Goal: Browse casually: Explore the website without a specific task or goal

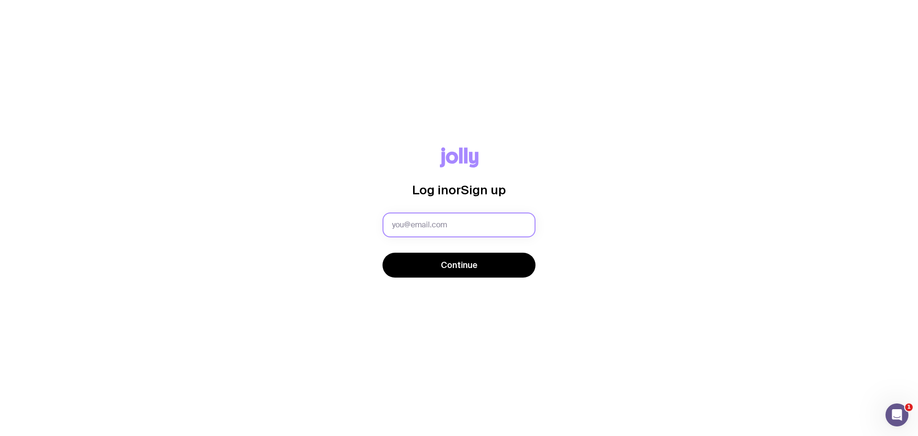
click at [419, 227] on input "text" at bounding box center [459, 224] width 153 height 25
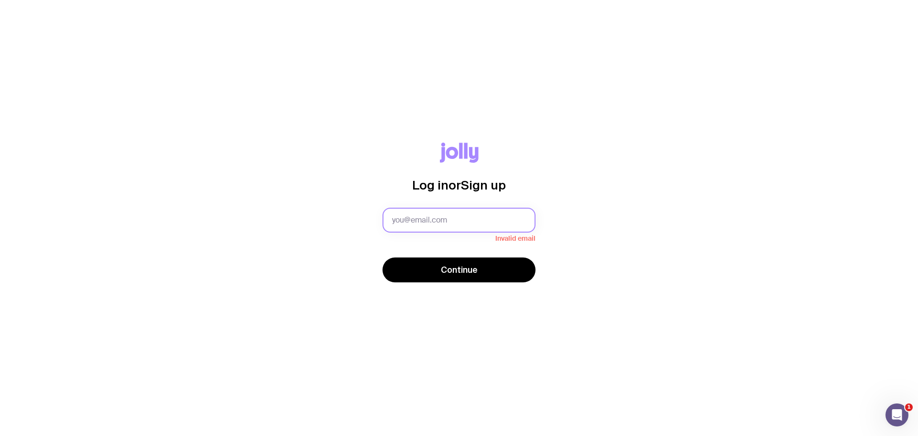
type input "[PERSON_NAME][EMAIL_ADDRESS][PERSON_NAME][DOMAIN_NAME]"
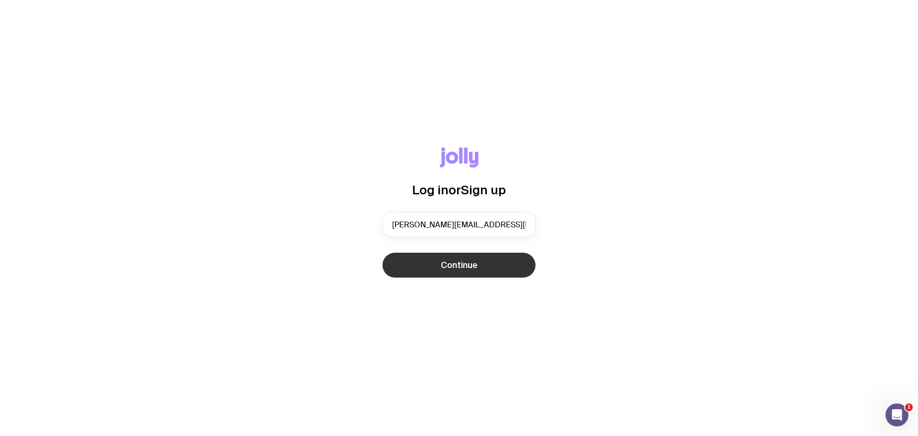
click at [483, 265] on button "Continue" at bounding box center [459, 264] width 153 height 25
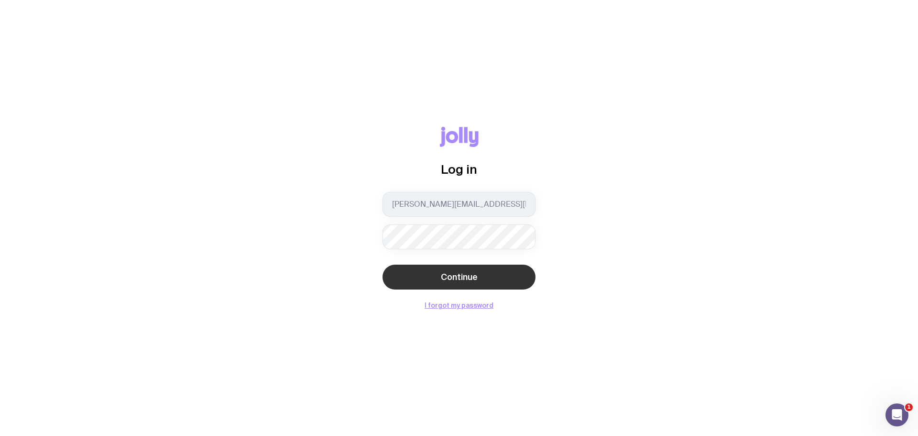
click at [468, 279] on span "Continue" at bounding box center [459, 276] width 37 height 11
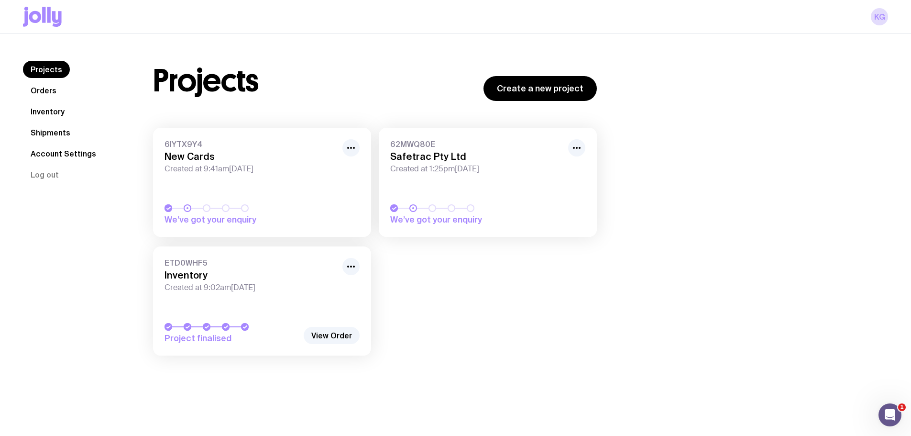
click at [46, 90] on link "Orders" at bounding box center [43, 90] width 41 height 17
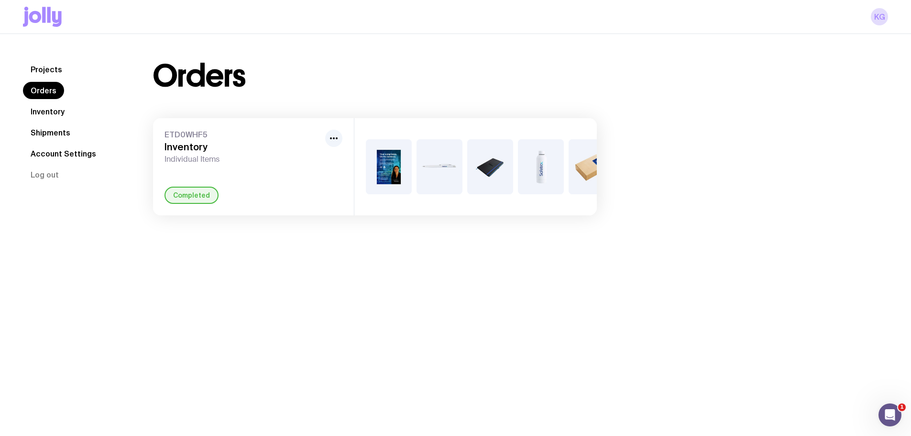
click at [46, 133] on link "Shipments" at bounding box center [50, 132] width 55 height 17
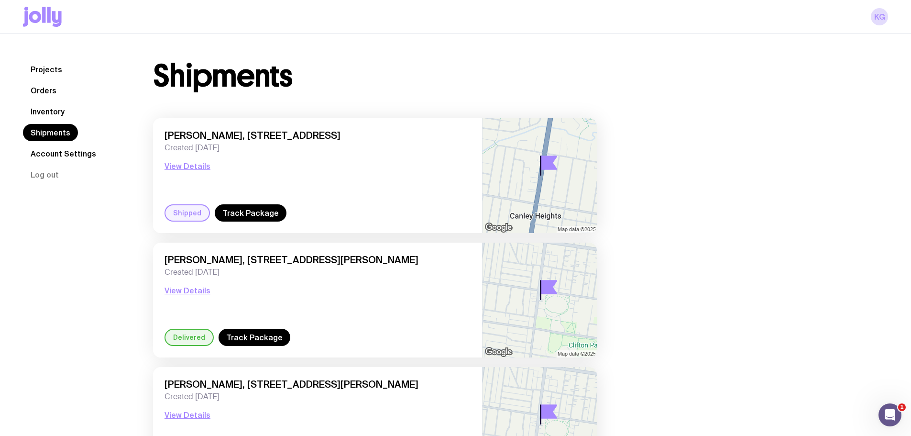
click at [62, 112] on link "Inventory" at bounding box center [47, 111] width 49 height 17
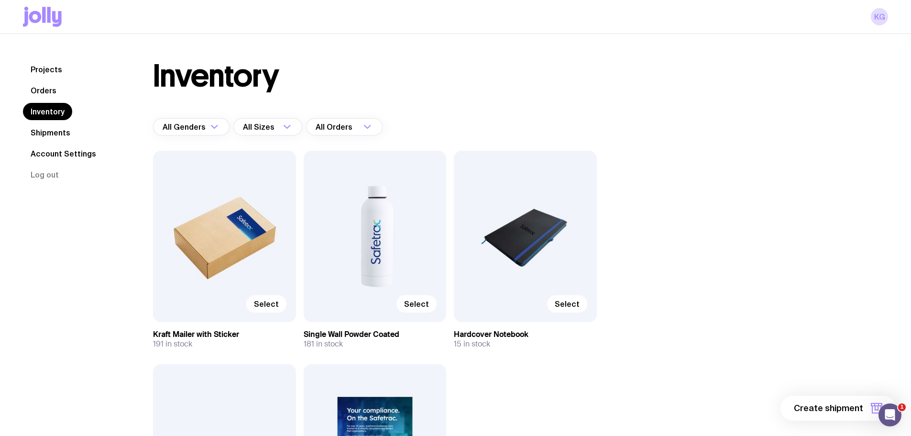
click at [53, 19] on icon at bounding box center [57, 19] width 10 height 16
click at [47, 69] on link "Projects" at bounding box center [46, 69] width 47 height 17
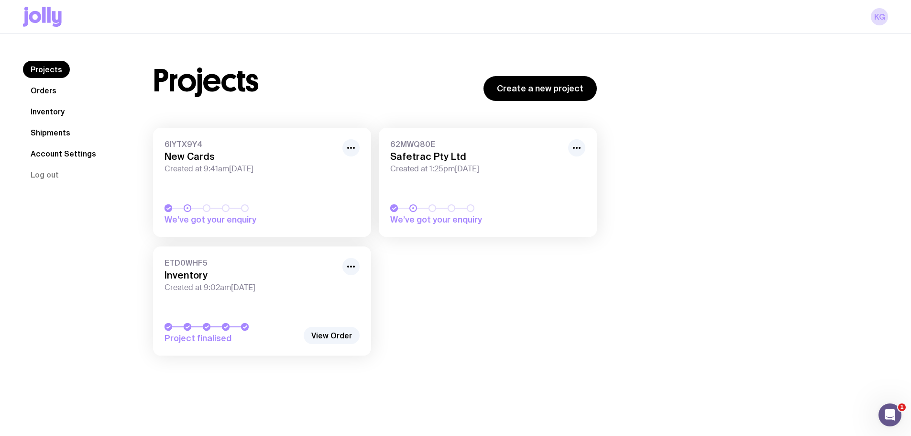
click at [44, 91] on link "Orders" at bounding box center [43, 90] width 41 height 17
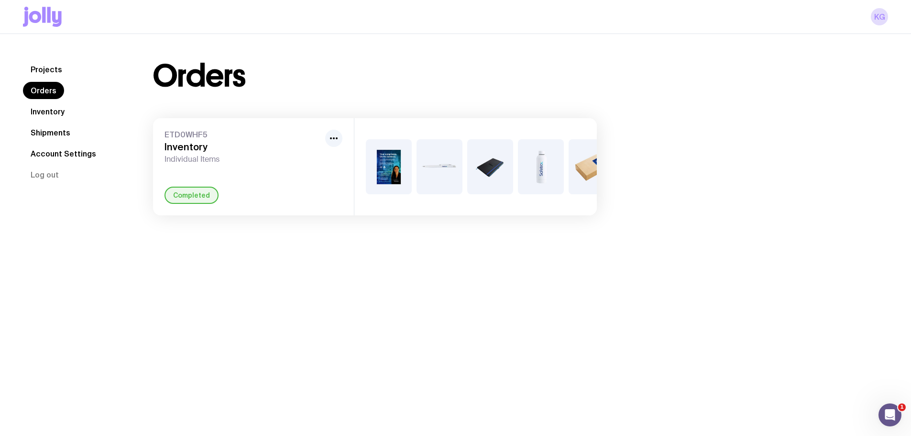
click at [47, 112] on link "Inventory" at bounding box center [47, 111] width 49 height 17
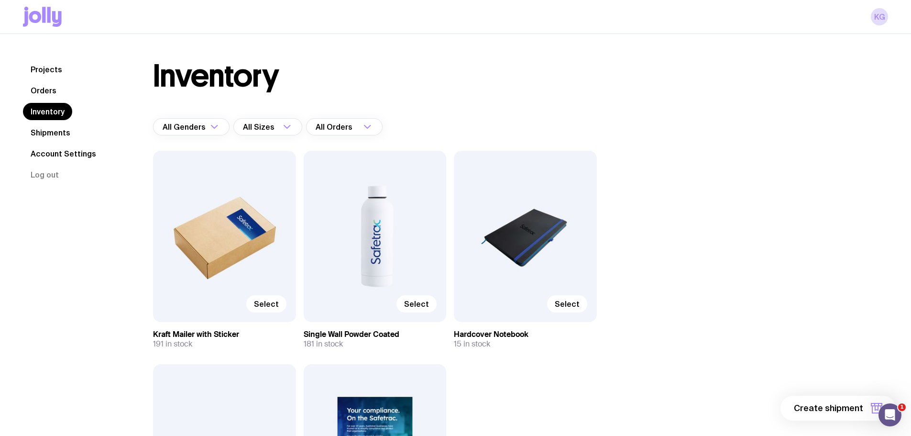
click at [51, 131] on link "Shipments" at bounding box center [50, 132] width 55 height 17
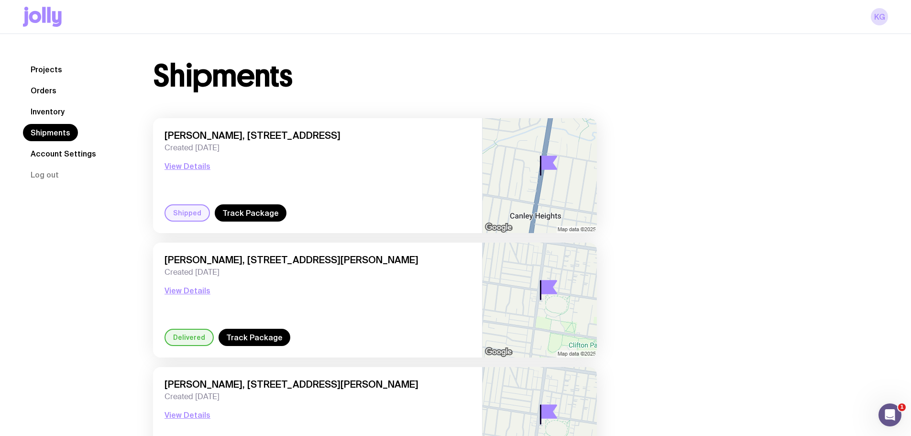
click at [54, 10] on icon at bounding box center [42, 17] width 39 height 20
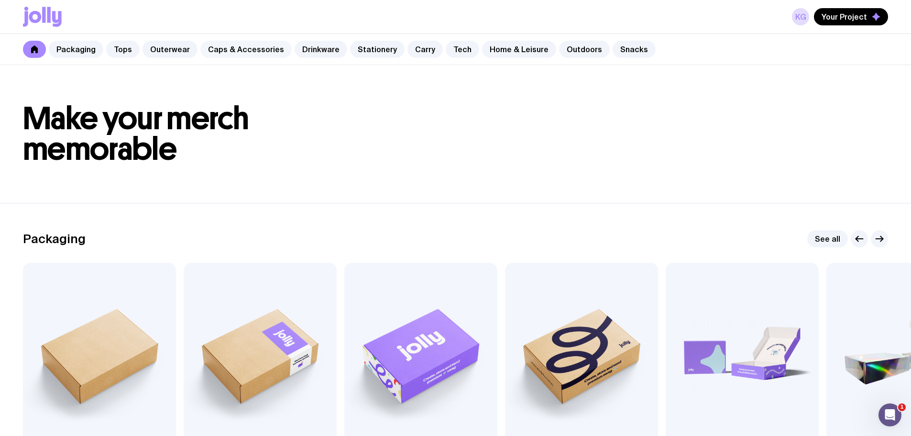
click at [248, 48] on link "Caps & Accessories" at bounding box center [245, 49] width 91 height 17
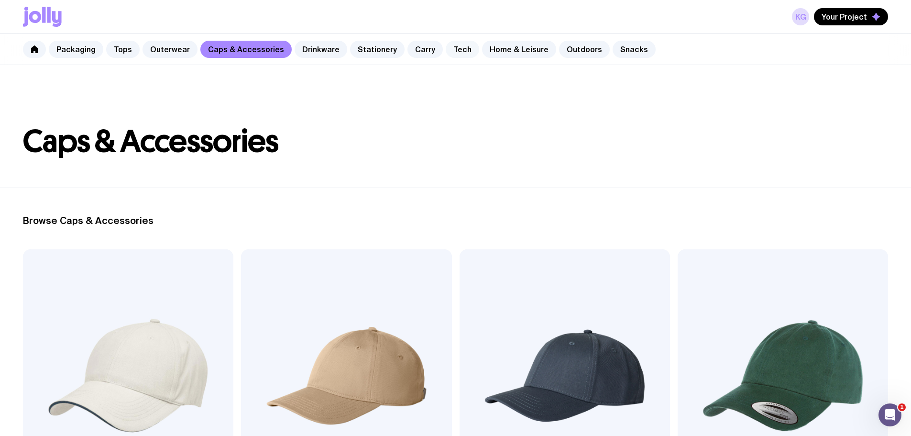
click at [450, 51] on link "Tech" at bounding box center [462, 49] width 33 height 17
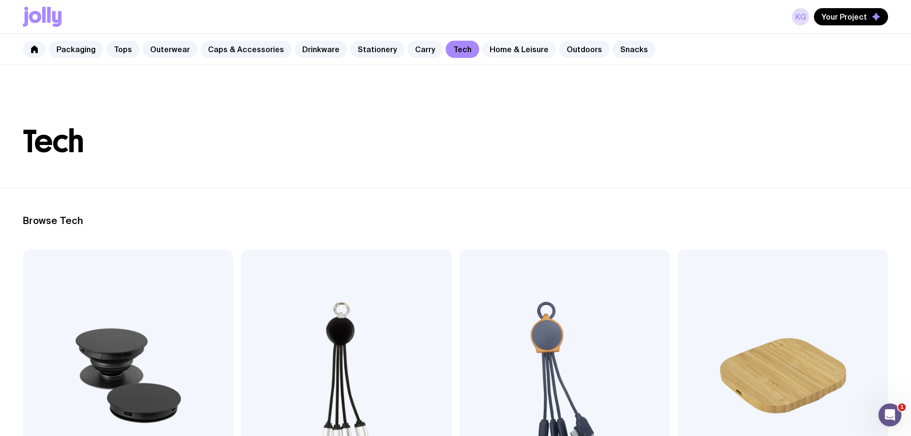
click at [498, 52] on link "Home & Leisure" at bounding box center [519, 49] width 74 height 17
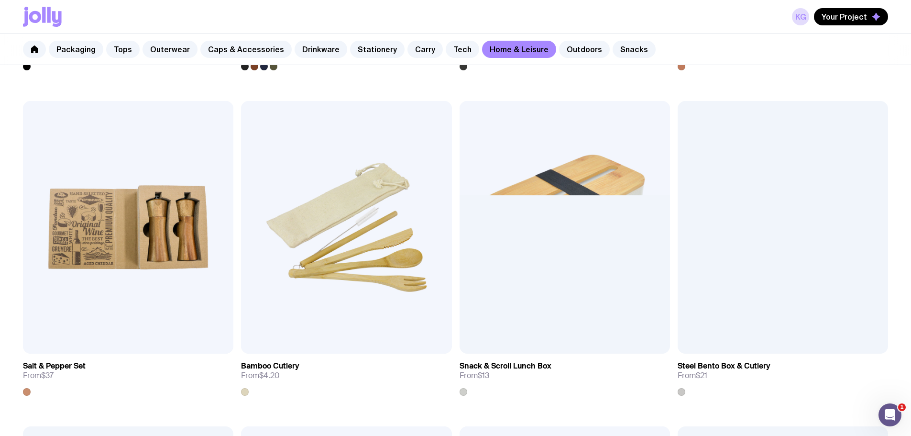
scroll to position [1148, 0]
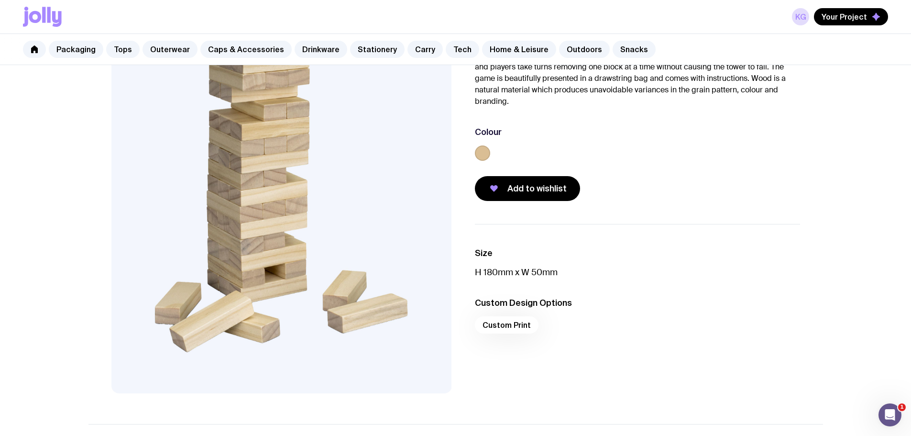
scroll to position [48, 0]
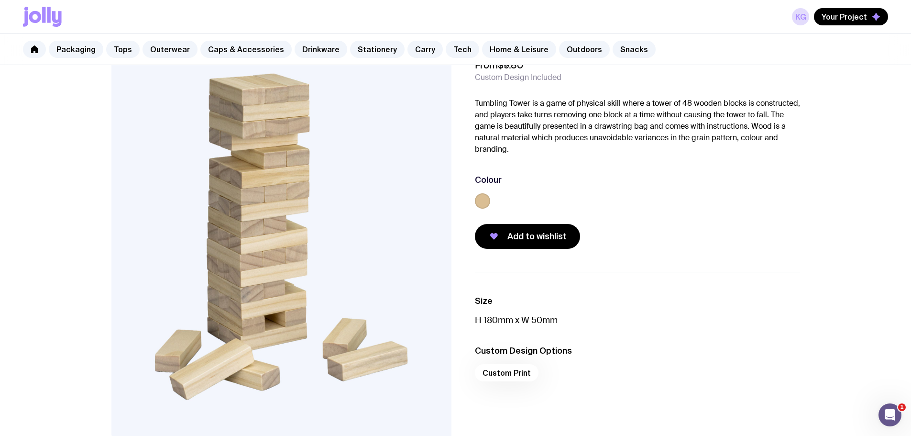
click at [748, 295] on h3 "Size" at bounding box center [637, 300] width 325 height 11
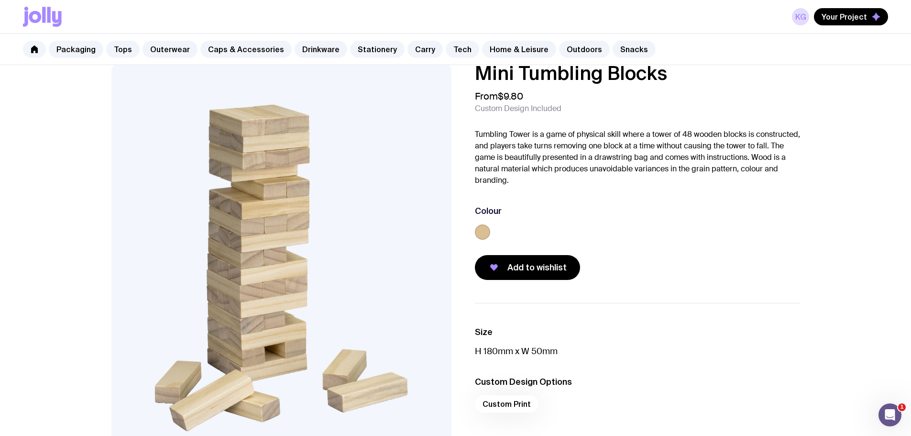
scroll to position [0, 0]
